Goal: Information Seeking & Learning: Compare options

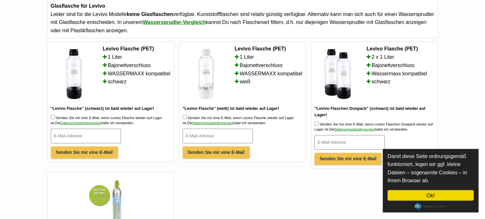
scroll to position [607, 0]
click at [110, 61] on li "1 Liter" at bounding box center [137, 57] width 68 height 8
click at [393, 52] on h6 "Levivo Flasche (PET)" at bounding box center [401, 48] width 68 height 7
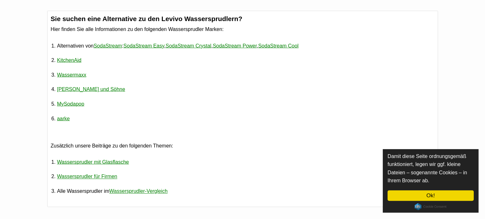
scroll to position [1045, 0]
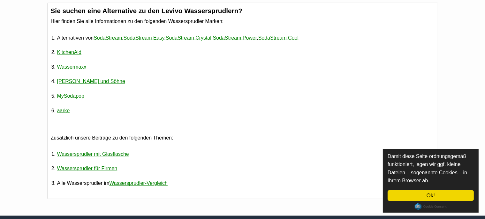
click at [65, 73] on link "Wassermaxx" at bounding box center [71, 66] width 29 height 13
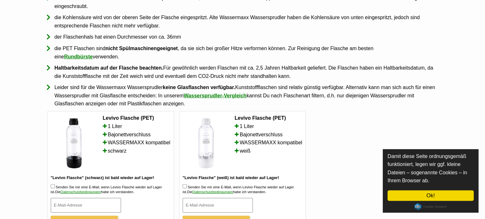
scroll to position [405, 0]
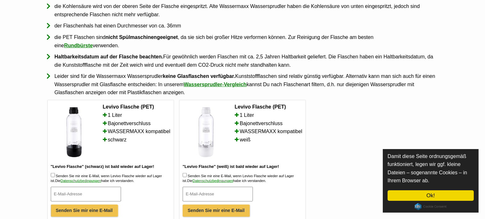
click at [242, 128] on li "Bajonettverschluss" at bounding box center [269, 123] width 68 height 8
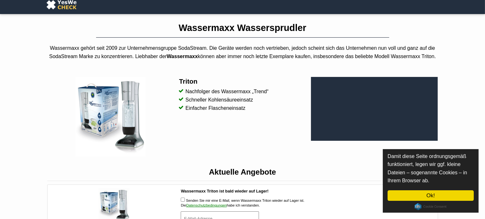
scroll to position [0, 0]
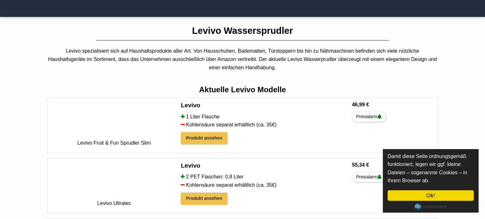
scroll to position [1045, 0]
